Goal: Information Seeking & Learning: Find specific fact

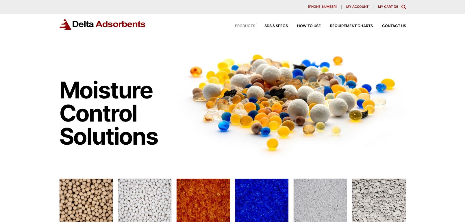
click at [249, 27] on span "Products" at bounding box center [245, 26] width 20 height 4
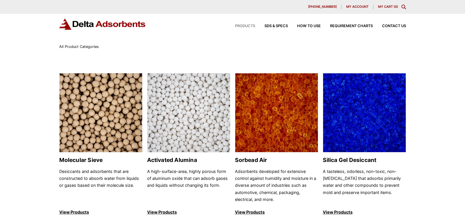
click at [248, 24] on span "Products" at bounding box center [245, 26] width 20 height 4
click at [275, 25] on span "SDS & SPECS" at bounding box center [276, 26] width 23 height 4
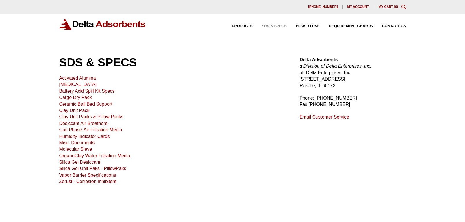
click at [78, 161] on link "Silica Gel Desiccant" at bounding box center [79, 162] width 41 height 5
click at [387, 6] on link "My Cart ( 0 )" at bounding box center [389, 6] width 20 height 3
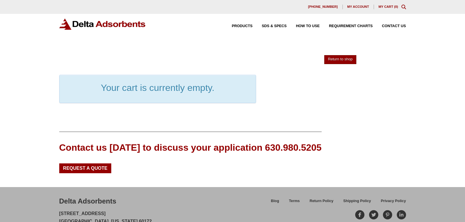
click at [346, 60] on link "Return to shop" at bounding box center [340, 59] width 32 height 9
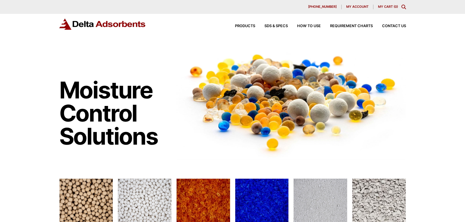
click at [404, 5] on icon "Toggle Modal Content" at bounding box center [404, 7] width 5 height 5
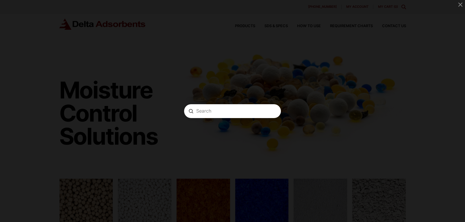
click at [197, 112] on input "Search" at bounding box center [232, 111] width 73 height 6
click at [201, 112] on input "ds110" at bounding box center [232, 111] width 73 height 6
type input "ds 110"
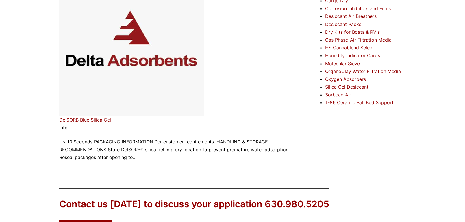
click at [86, 118] on link "DelSORB Blue Silica Gel" at bounding box center [85, 120] width 52 height 6
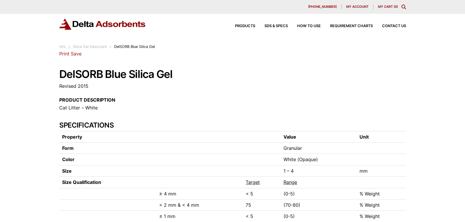
click at [403, 7] on icon "Toggle Modal Content" at bounding box center [404, 7] width 5 height 5
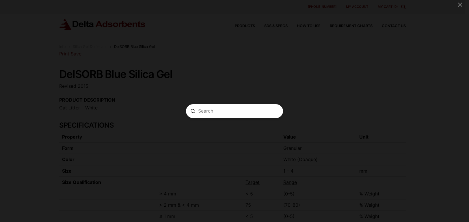
click at [195, 109] on form "Search Submit Clear" at bounding box center [234, 111] width 97 height 14
click at [199, 112] on input "Search" at bounding box center [234, 111] width 73 height 6
type input "dry-sweep"
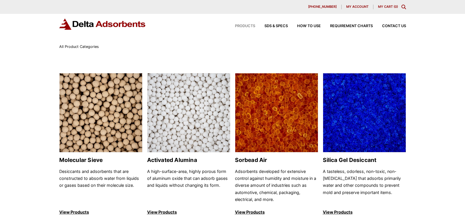
click at [403, 5] on icon "Toggle Modal Content" at bounding box center [404, 7] width 5 height 5
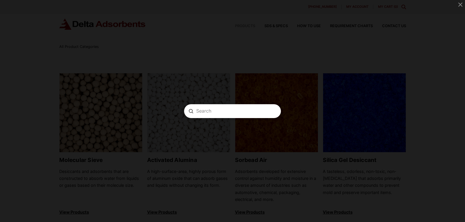
click at [215, 113] on input "Search" at bounding box center [232, 111] width 73 height 6
type input "ds 110"
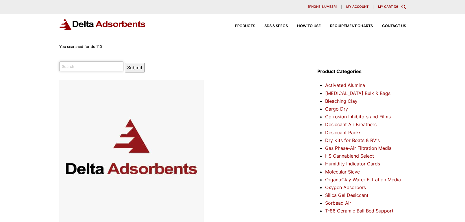
click at [71, 69] on input "search" at bounding box center [91, 67] width 64 height 10
type input "ds110"
click at [125, 63] on button "Submit" at bounding box center [135, 68] width 20 height 10
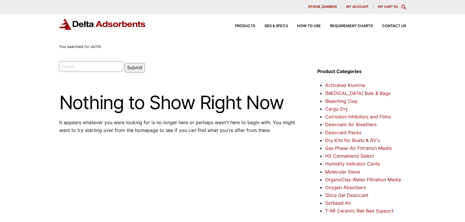
click at [71, 68] on input "search" at bounding box center [91, 67] width 64 height 10
type input "ds-110"
click at [125, 63] on button "Submit" at bounding box center [135, 68] width 20 height 10
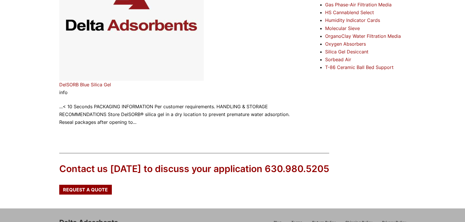
scroll to position [145, 0]
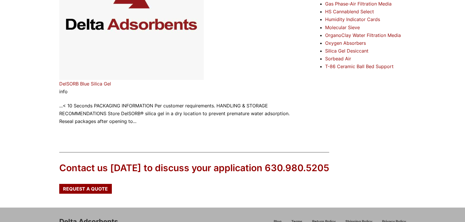
click at [84, 84] on link "DelSORB Blue Silica Gel" at bounding box center [85, 84] width 52 height 6
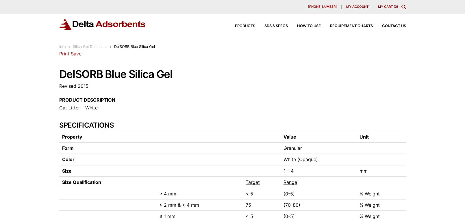
drag, startPoint x: 60, startPoint y: 73, endPoint x: 173, endPoint y: 73, distance: 113.9
click at [173, 73] on h1 "DelSORB Blue Silica Gel" at bounding box center [232, 75] width 347 height 12
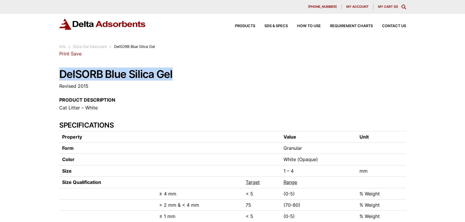
click at [403, 6] on icon "Toggle Modal Content" at bounding box center [404, 7] width 5 height 5
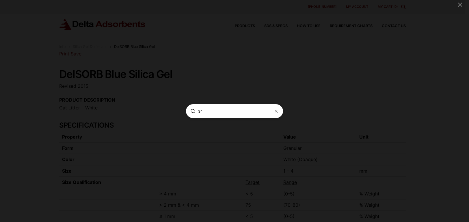
type input "s"
type input "dry sweep"
